Goal: Task Accomplishment & Management: Complete application form

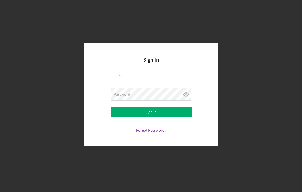
type input "[EMAIL_ADDRESS][DOMAIN_NAME]"
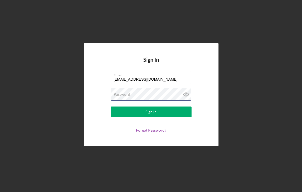
click at [151, 112] on button "Sign In" at bounding box center [151, 112] width 81 height 11
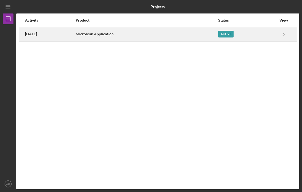
click at [119, 35] on div "Microloan Application" at bounding box center [147, 34] width 142 height 13
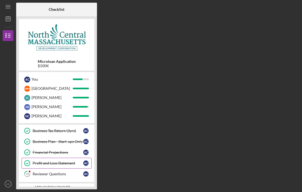
scroll to position [119, 0]
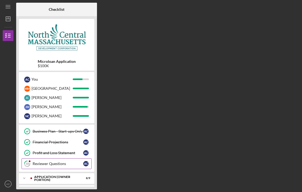
click at [49, 159] on link "18 Reviewer Questions A C" at bounding box center [57, 163] width 70 height 11
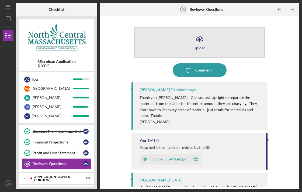
click at [199, 44] on icon "Icon/Upload" at bounding box center [199, 38] width 13 height 13
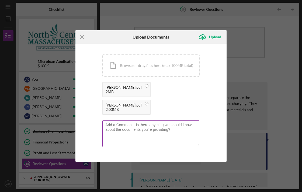
click at [135, 122] on textarea at bounding box center [150, 133] width 97 height 26
type textarea "A"
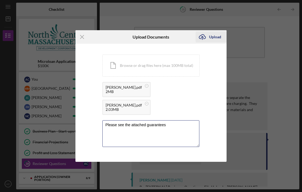
type textarea "Please see the attached guarantees"
click at [208, 44] on icon "Icon/Upload" at bounding box center [202, 36] width 13 height 13
